Goal: Find specific page/section: Find specific page/section

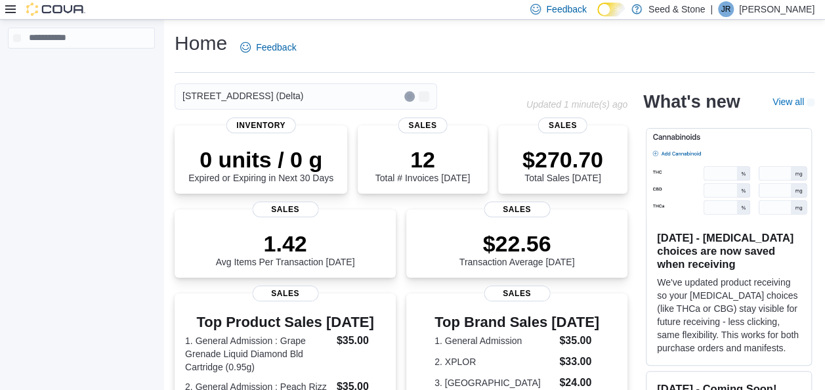
click at [287, 96] on div "[STREET_ADDRESS] (Delta)" at bounding box center [305, 96] width 262 height 26
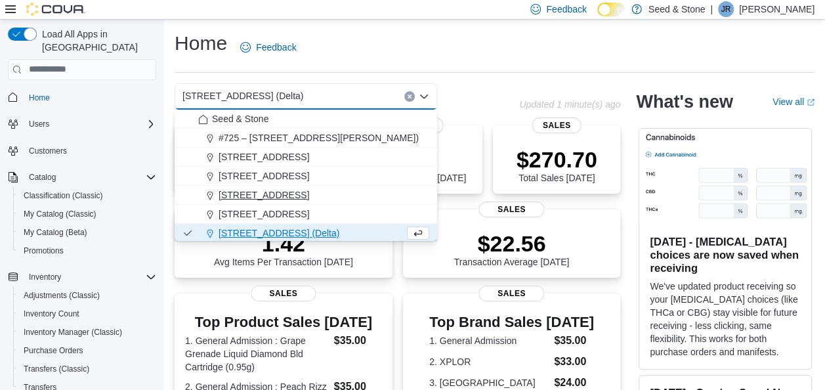
click at [317, 187] on button "512 Young Drive (Coquitlam)" at bounding box center [305, 195] width 262 height 19
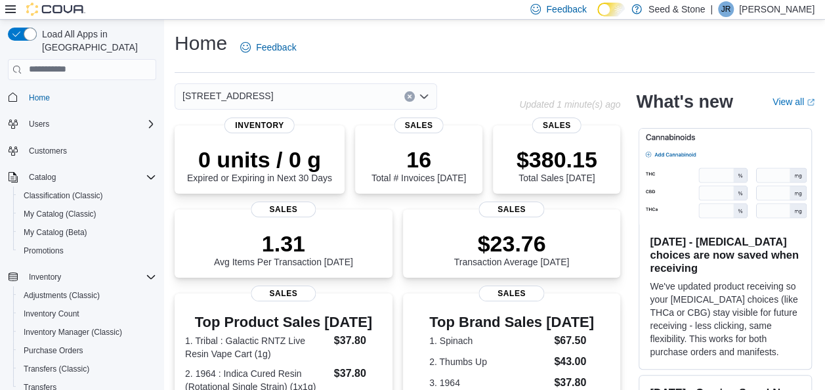
click at [322, 87] on div "512 Young Drive (Coquitlam)" at bounding box center [305, 96] width 262 height 26
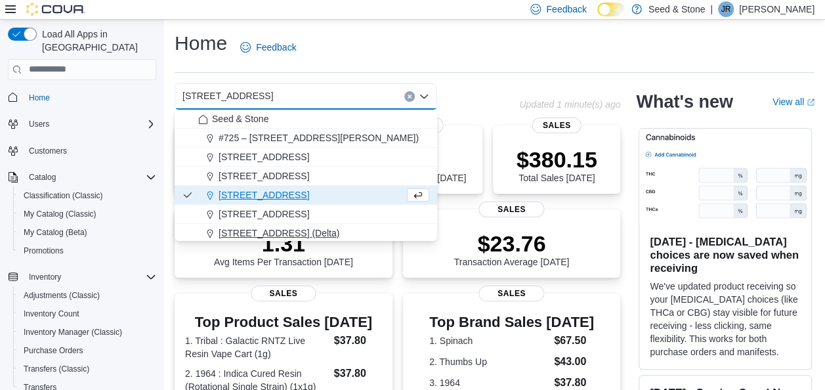
click at [312, 232] on span "[STREET_ADDRESS] (Delta)" at bounding box center [278, 232] width 121 height 13
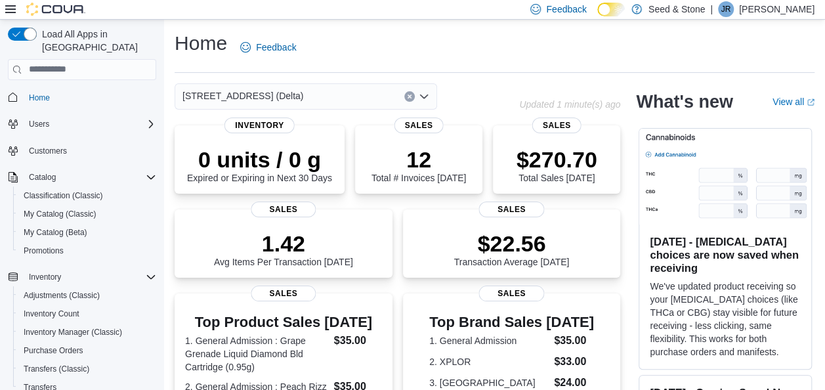
click at [486, 106] on div "[STREET_ADDRESS] (Delta)" at bounding box center [346, 96] width 344 height 26
